Goal: Check status: Check status

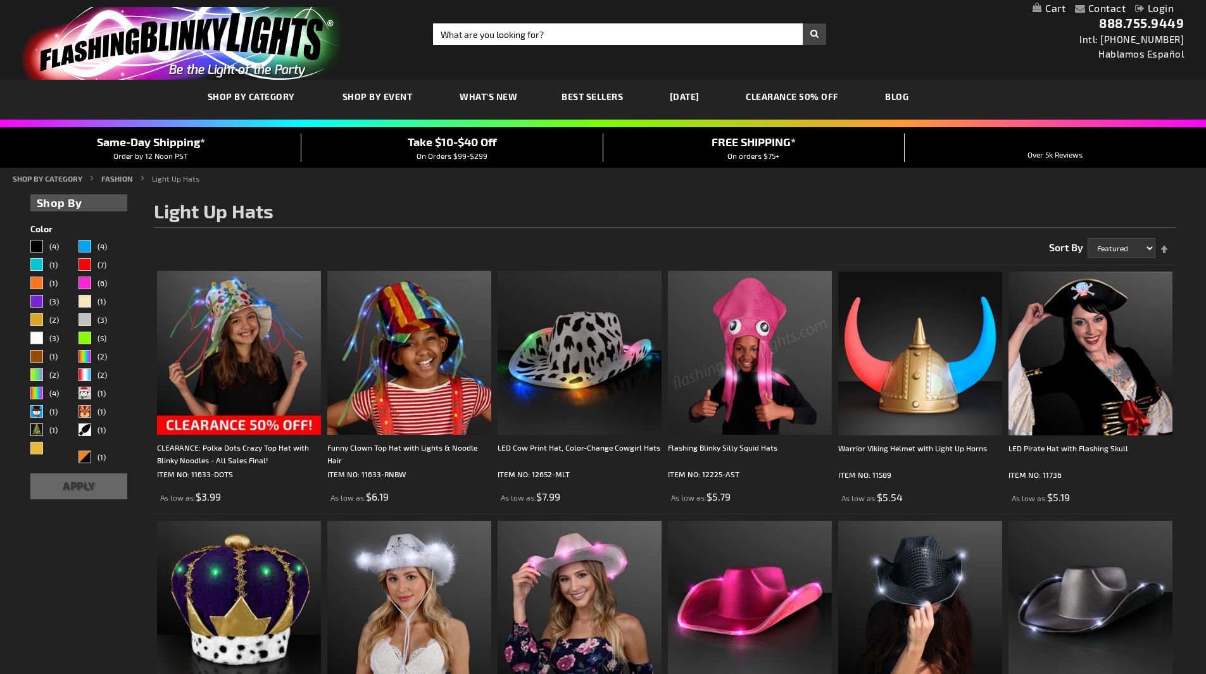
type input "[PERSON_NAME][EMAIL_ADDRESS][PERSON_NAME][DOMAIN_NAME]"
click at [1167, 8] on link "Login" at bounding box center [1154, 8] width 39 height 12
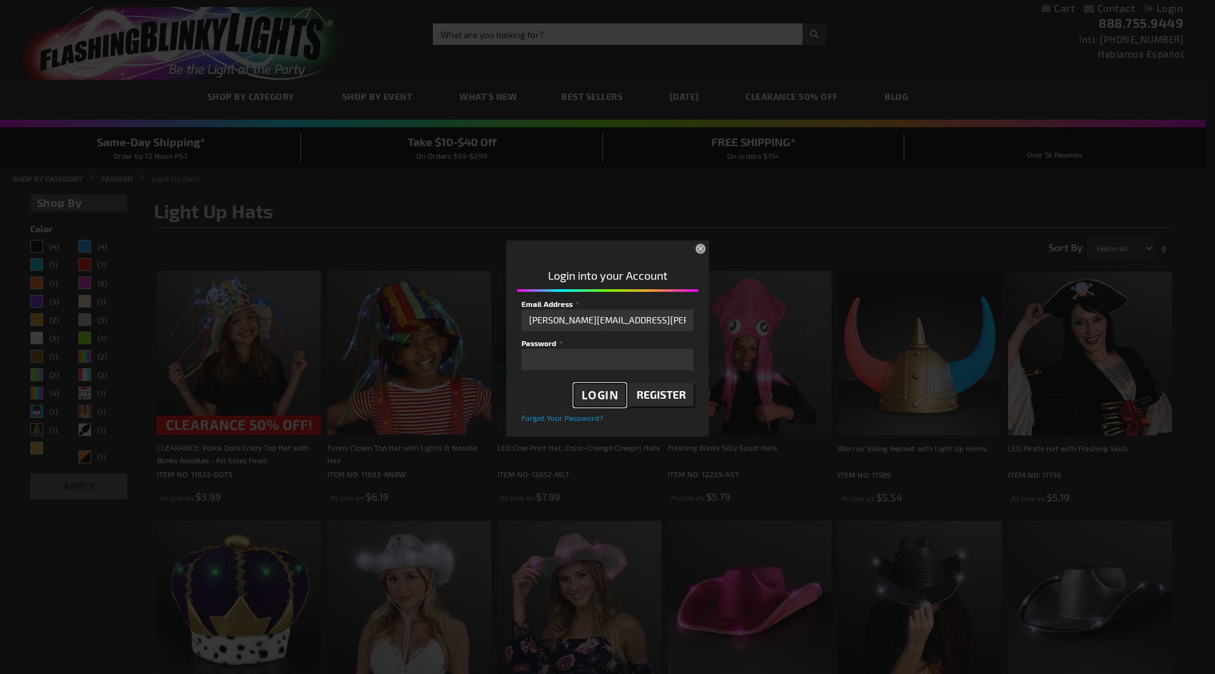
click at [591, 394] on span "Login" at bounding box center [600, 395] width 37 height 15
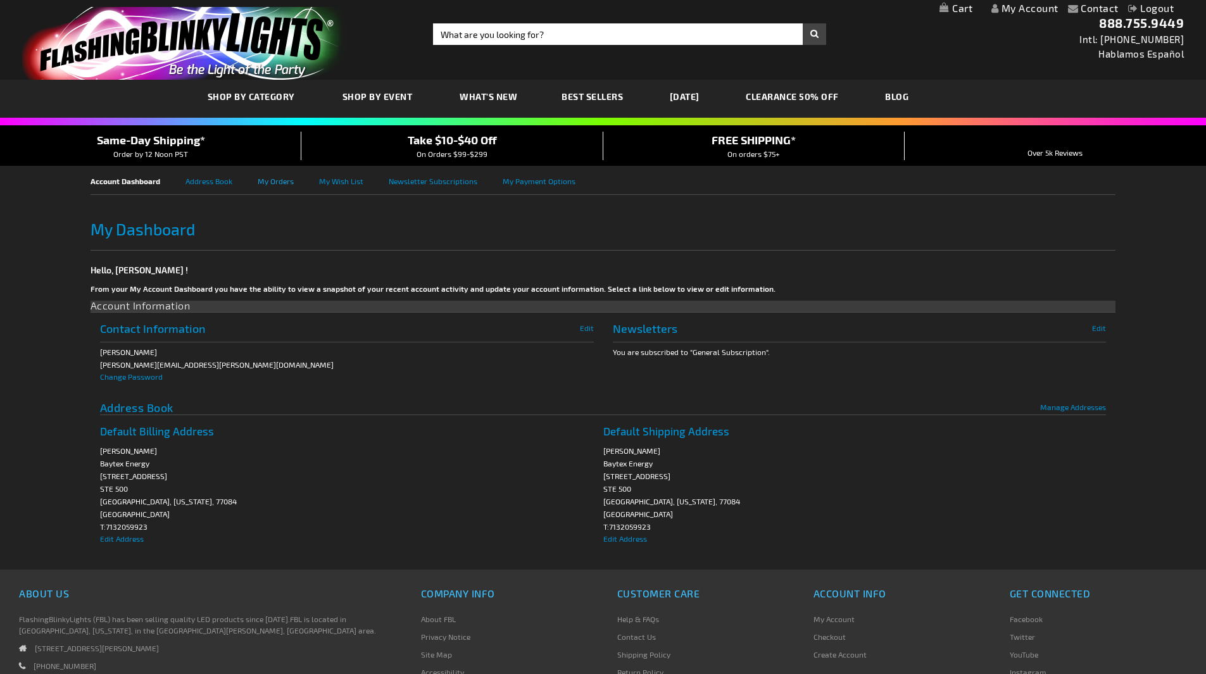
click at [284, 179] on link "My Orders" at bounding box center [288, 180] width 61 height 28
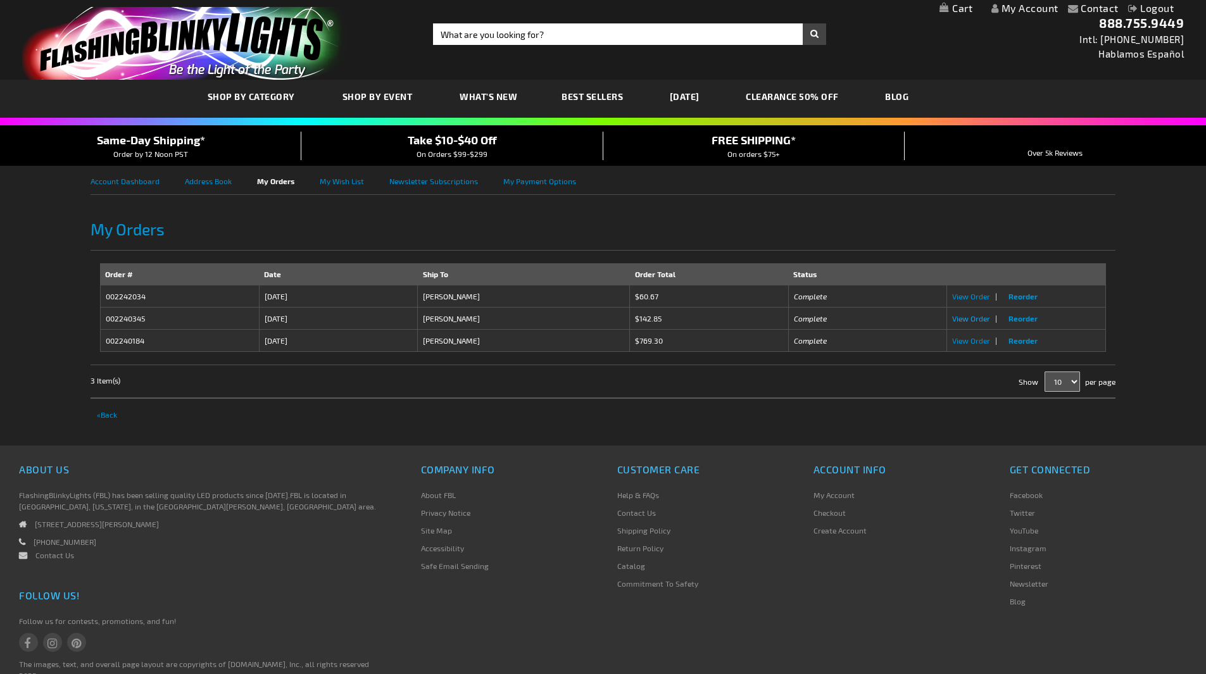
click at [968, 320] on span "View Order" at bounding box center [971, 318] width 38 height 9
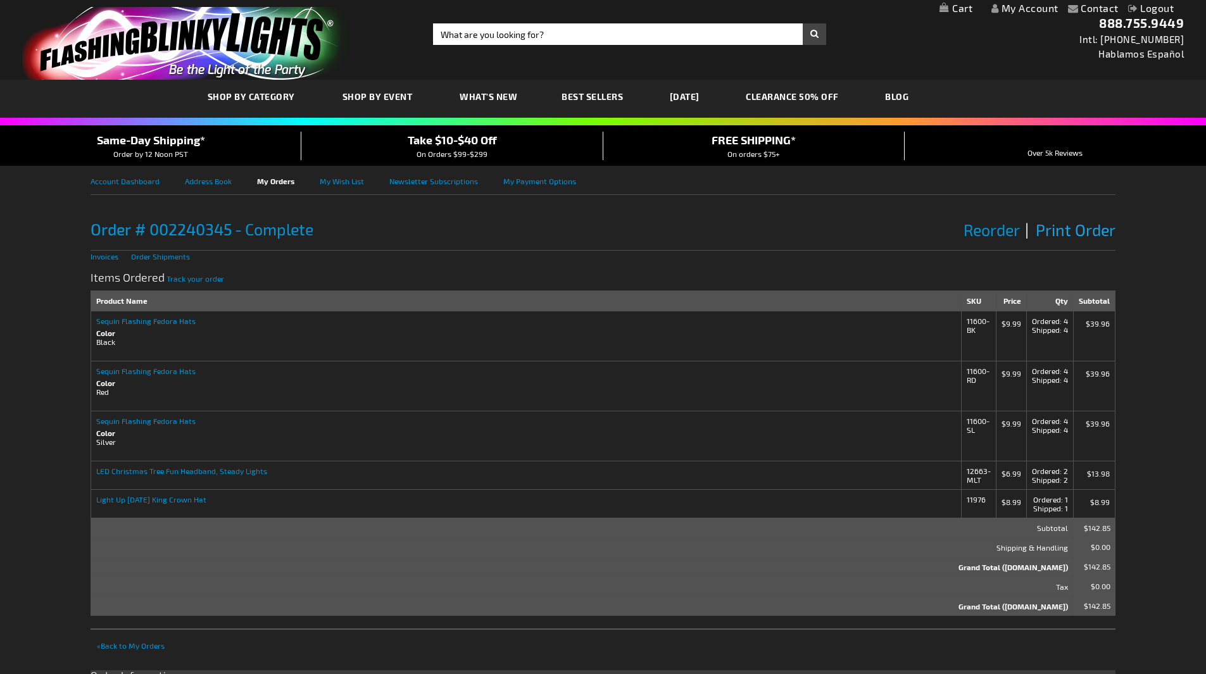
click at [1064, 223] on span "Print Order" at bounding box center [1076, 229] width 80 height 19
